Goal: Download file/media

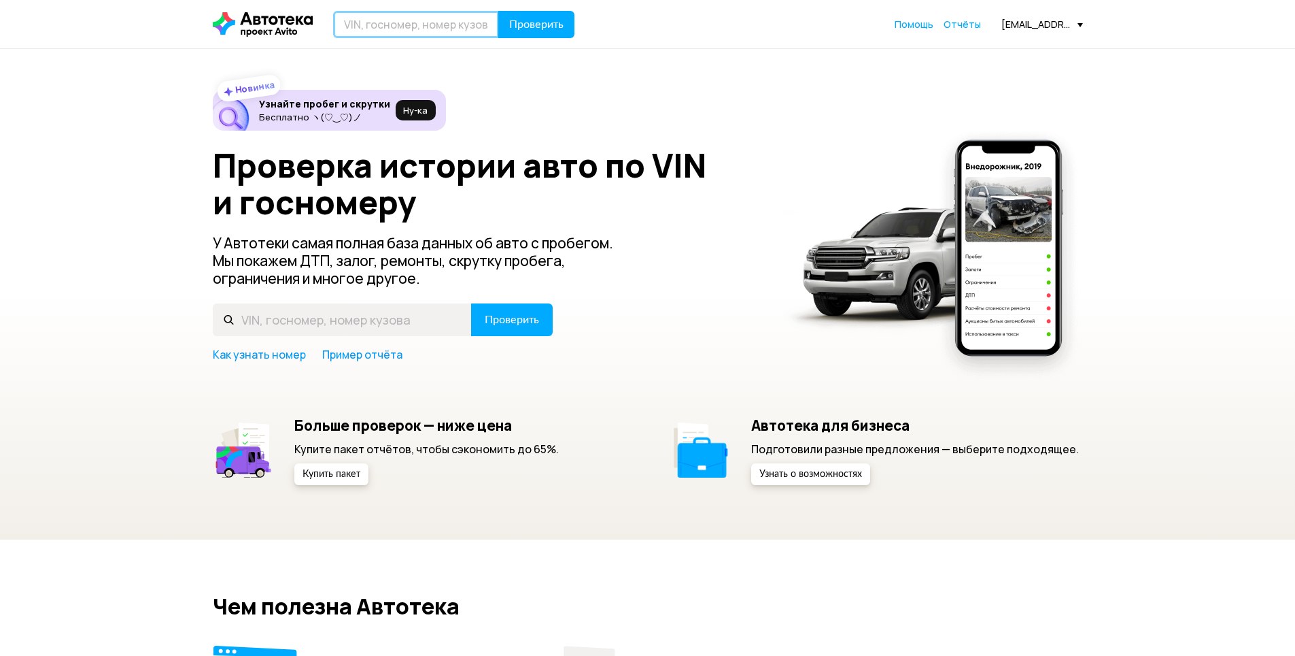
click at [405, 21] on input "text" at bounding box center [416, 24] width 166 height 27
paste input "[VEHICLE_IDENTIFICATION_NUMBER]"
type input "[VEHICLE_IDENTIFICATION_NUMBER]"
click at [531, 28] on span "Проверить" at bounding box center [536, 24] width 54 height 11
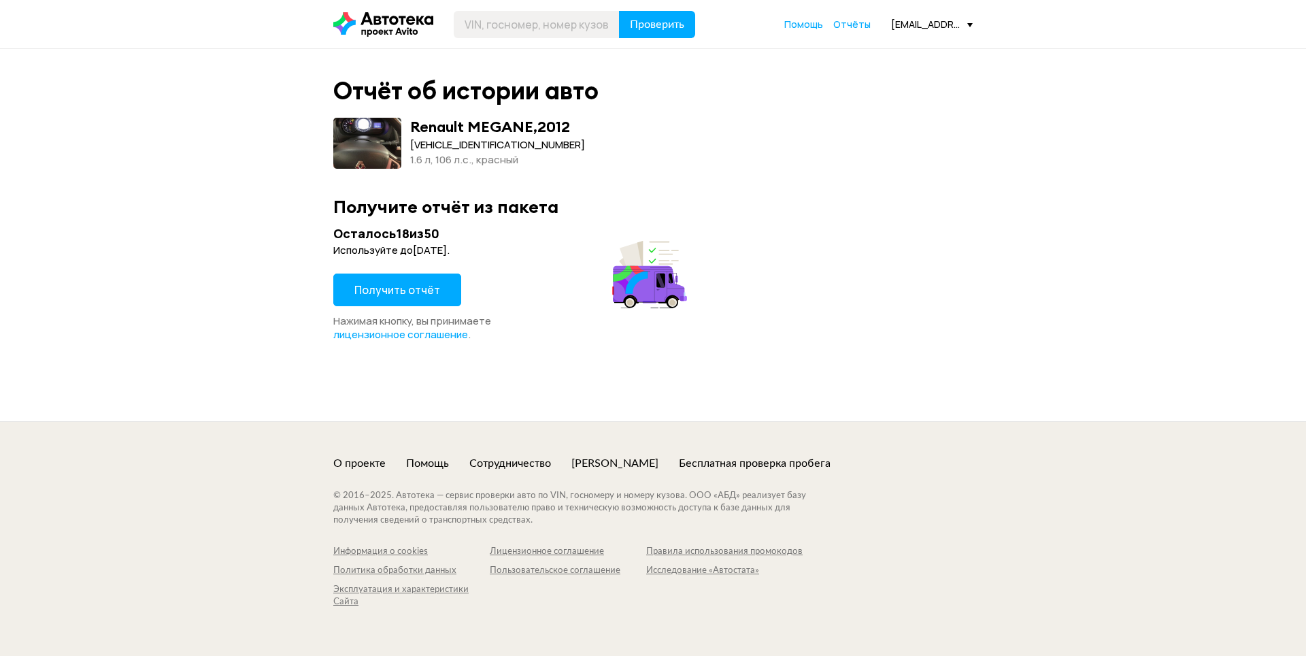
click at [424, 288] on span "Получить отчёт" at bounding box center [397, 289] width 86 height 15
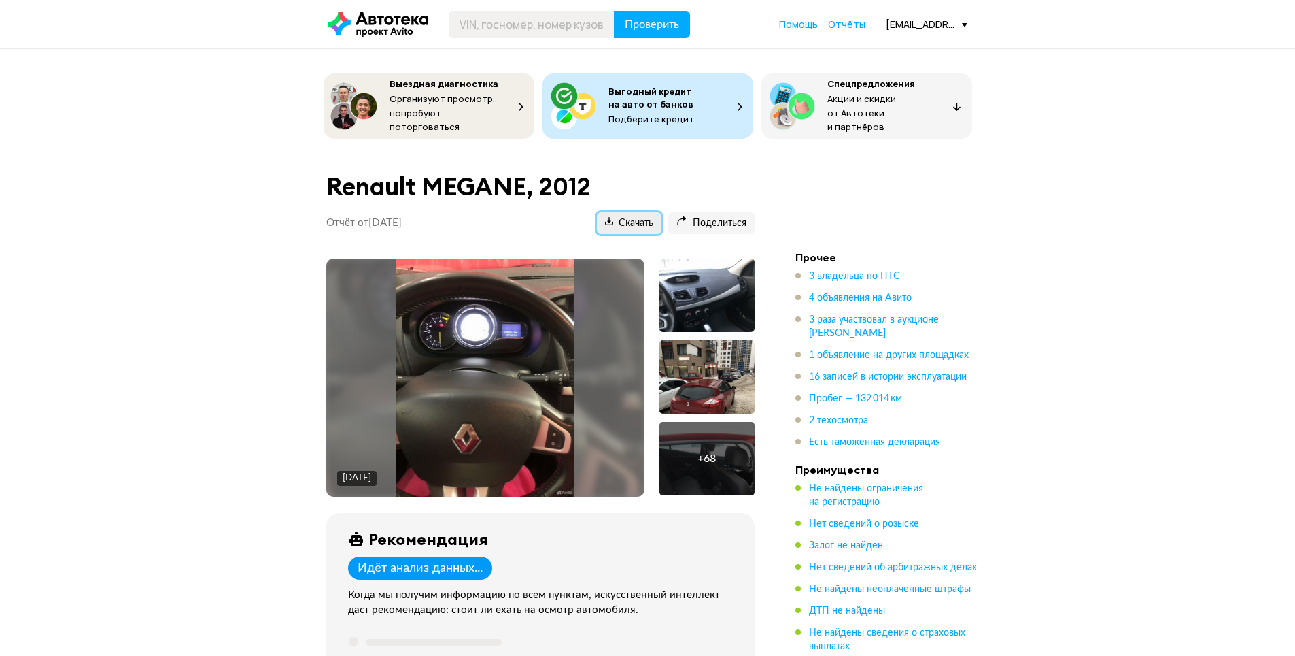
click at [638, 217] on span "Скачать" at bounding box center [629, 223] width 48 height 13
click at [952, 24] on div "[EMAIL_ADDRESS][DOMAIN_NAME]" at bounding box center [927, 24] width 82 height 13
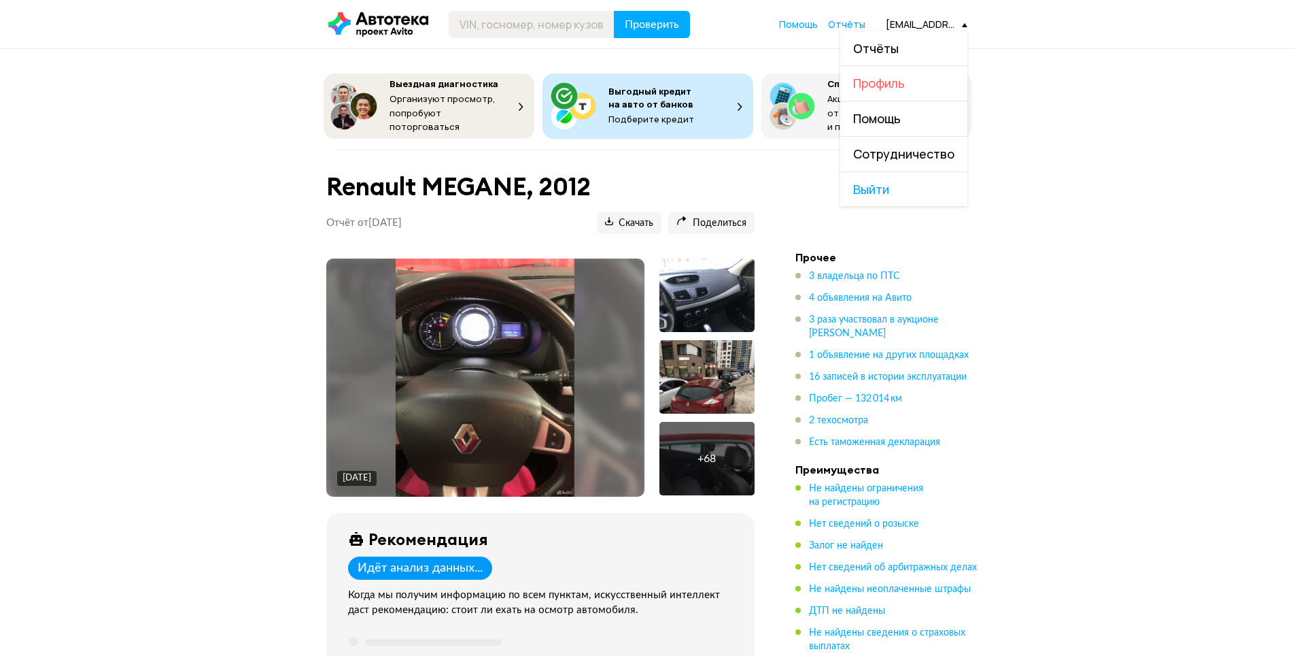
click at [902, 82] on span "Профиль" at bounding box center [879, 83] width 52 height 16
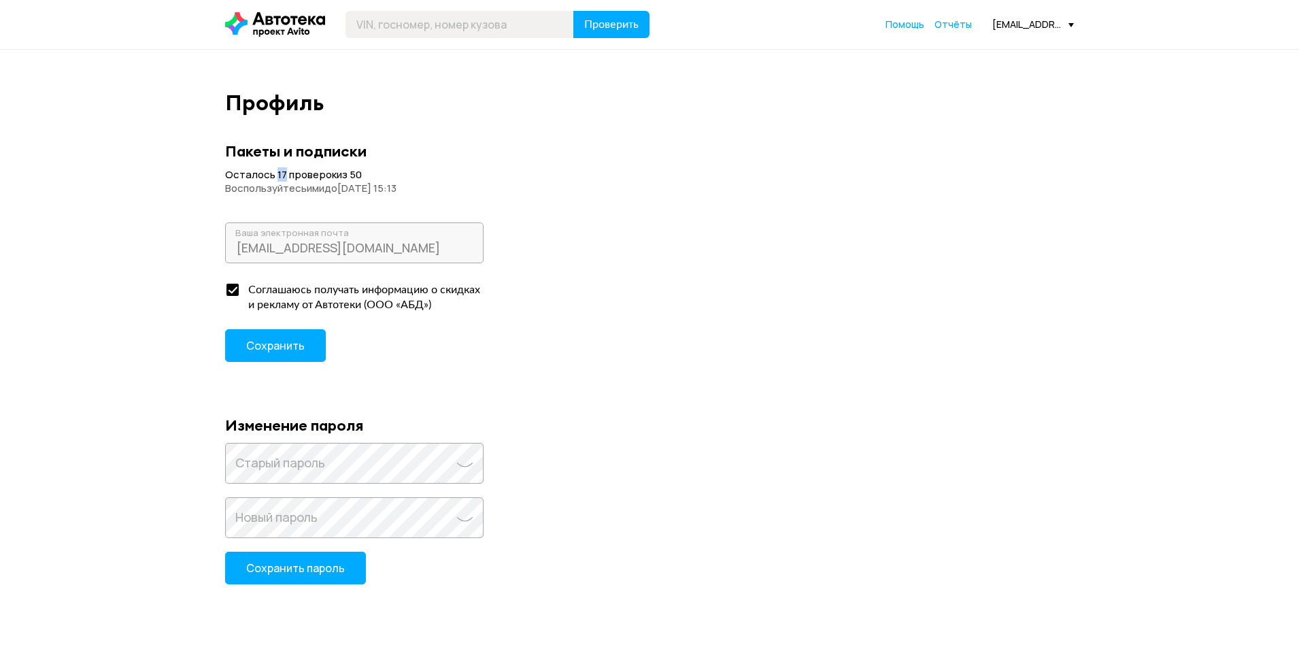
drag, startPoint x: 286, startPoint y: 174, endPoint x: 279, endPoint y: 175, distance: 6.8
click at [279, 175] on span "Осталось 17 проверок из" at bounding box center [286, 174] width 122 height 14
click at [357, 178] on div "Осталось 17 проверок из 50 Воспользуйтесь ими до [DATE] 15:13" at bounding box center [649, 181] width 849 height 27
click at [622, 285] on div "[EMAIL_ADDRESS][DOMAIN_NAME] Ваша электронная почта Соглашаюсь получать информа…" at bounding box center [649, 305] width 849 height 167
